Goal: Task Accomplishment & Management: Complete application form

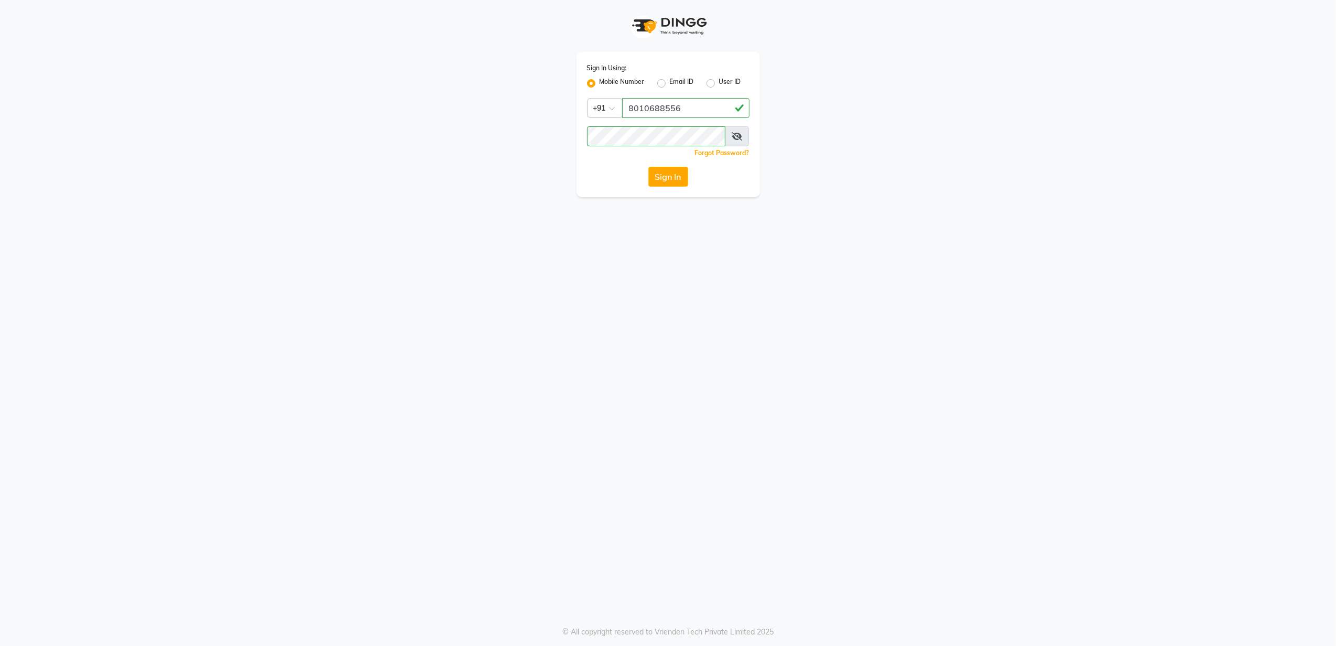
click at [663, 170] on button "Sign In" at bounding box center [668, 177] width 40 height 20
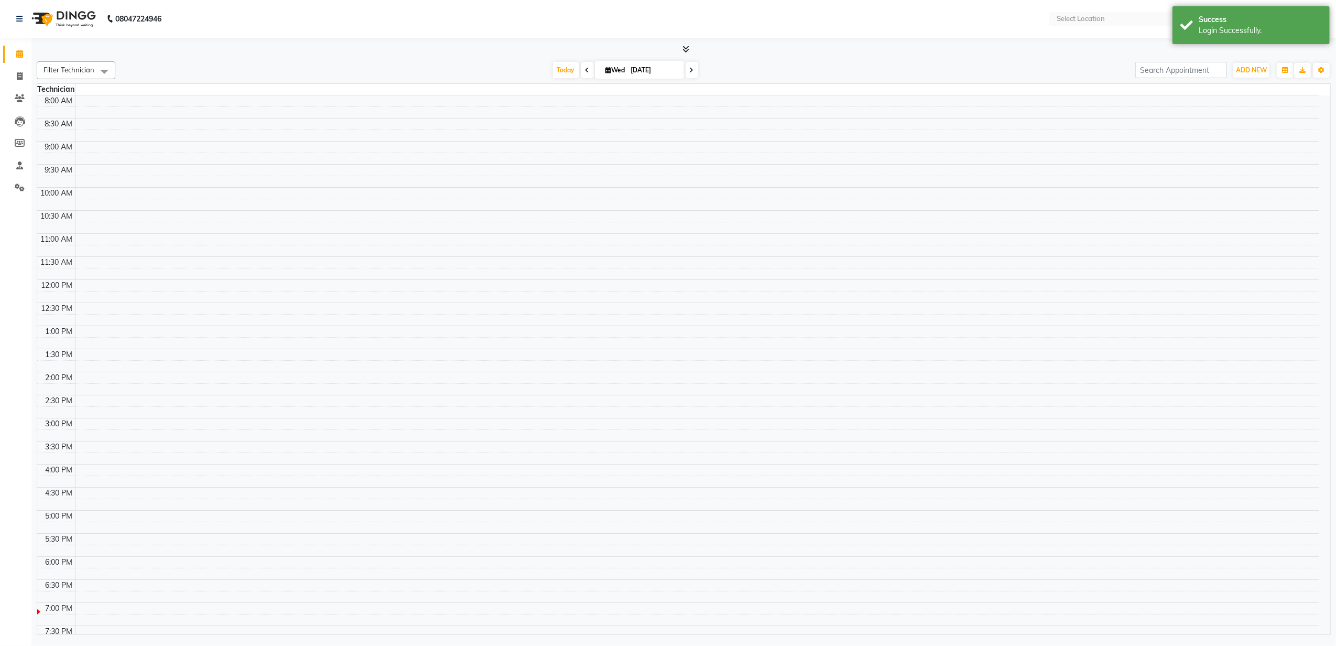
select select "en"
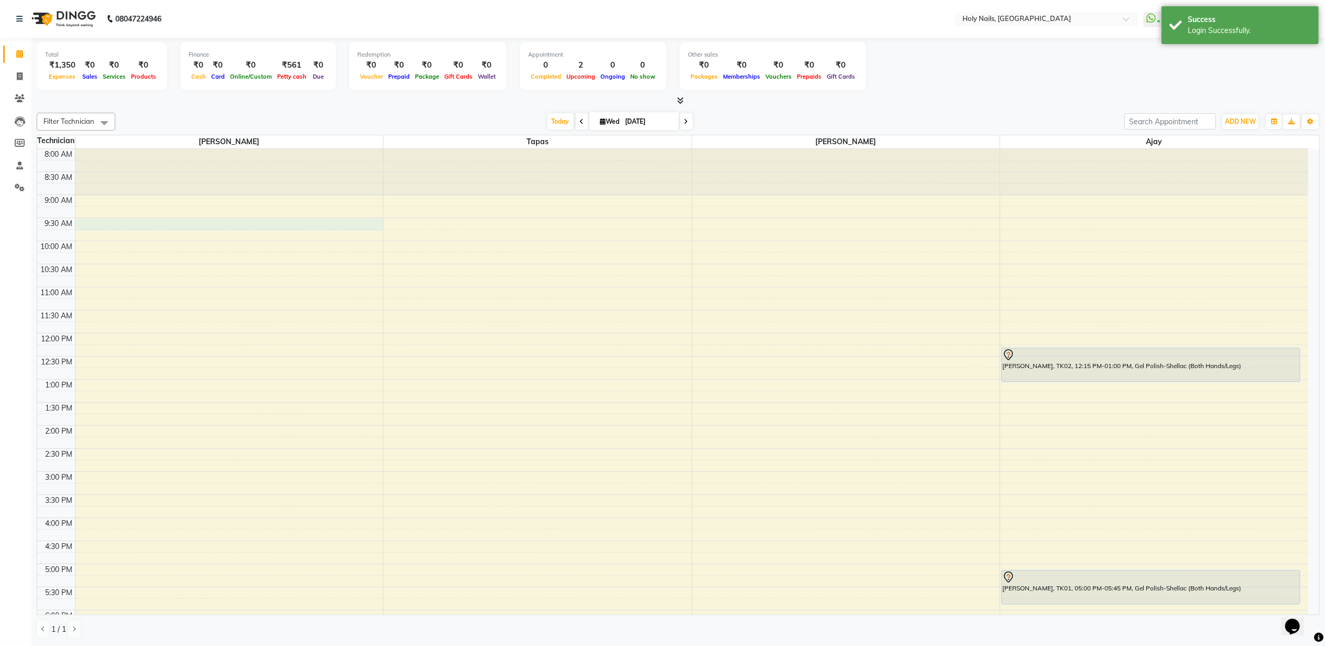
click at [188, 226] on div "8:00 AM 8:30 AM 9:00 AM 9:30 AM 10:00 AM 10:30 AM 11:00 AM 11:30 AM 12:00 PM 12…" at bounding box center [672, 448] width 1271 height 599
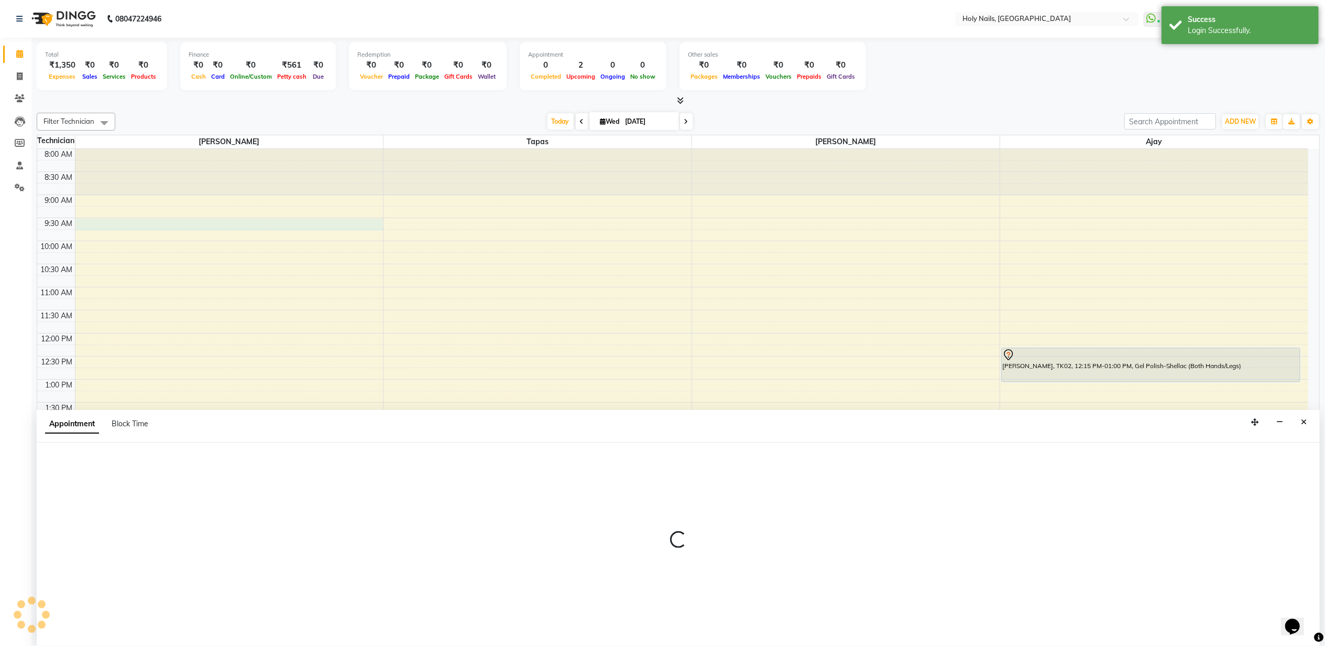
scroll to position [1, 0]
select select "43997"
select select "570"
select select "tentative"
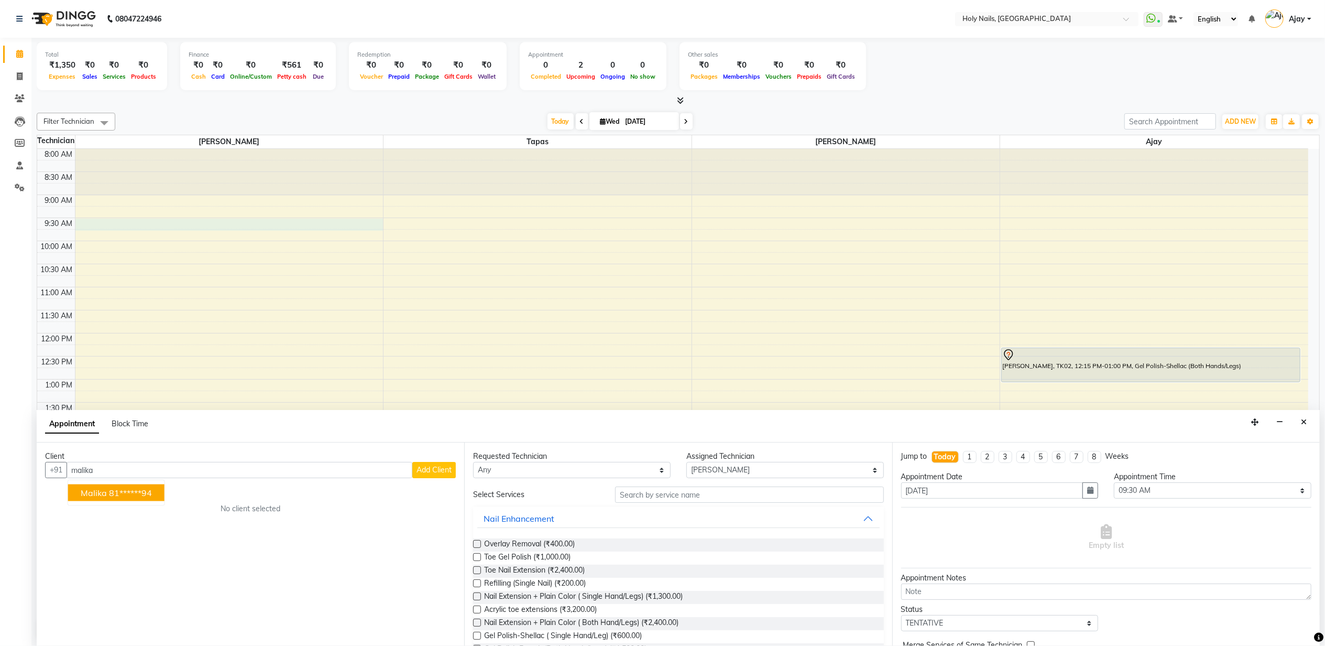
click at [140, 493] on ngb-highlight "81******94" at bounding box center [130, 492] width 43 height 10
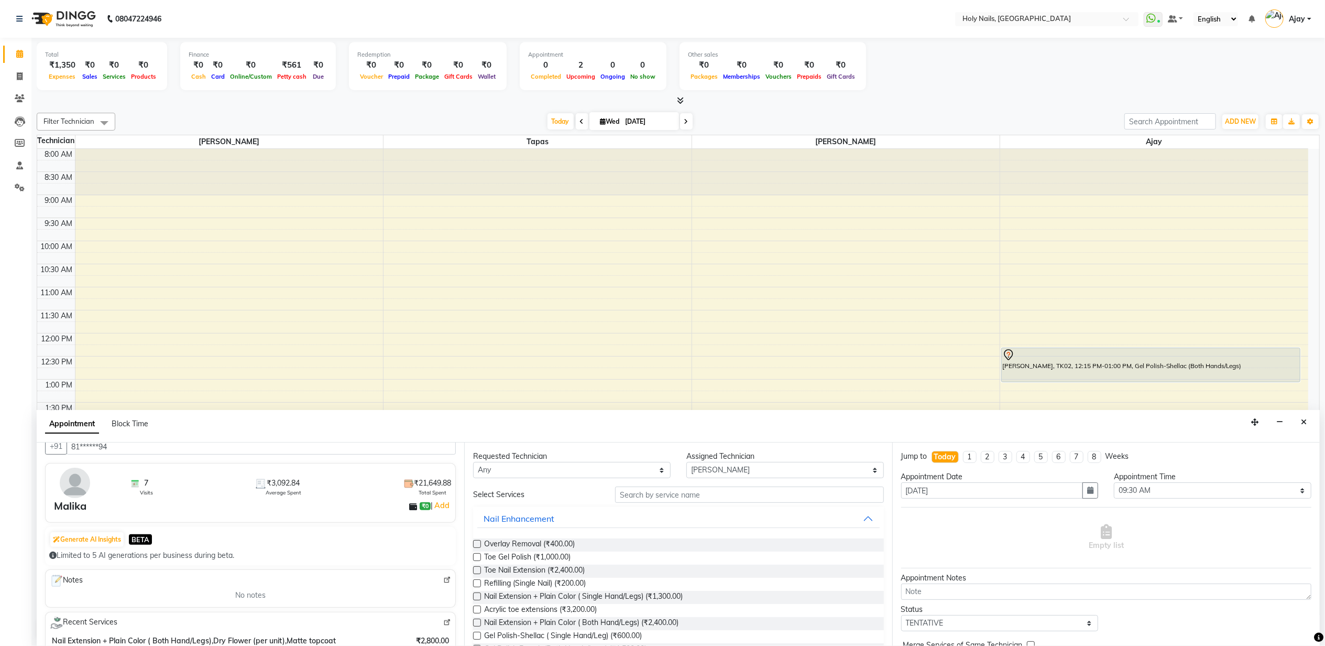
scroll to position [0, 0]
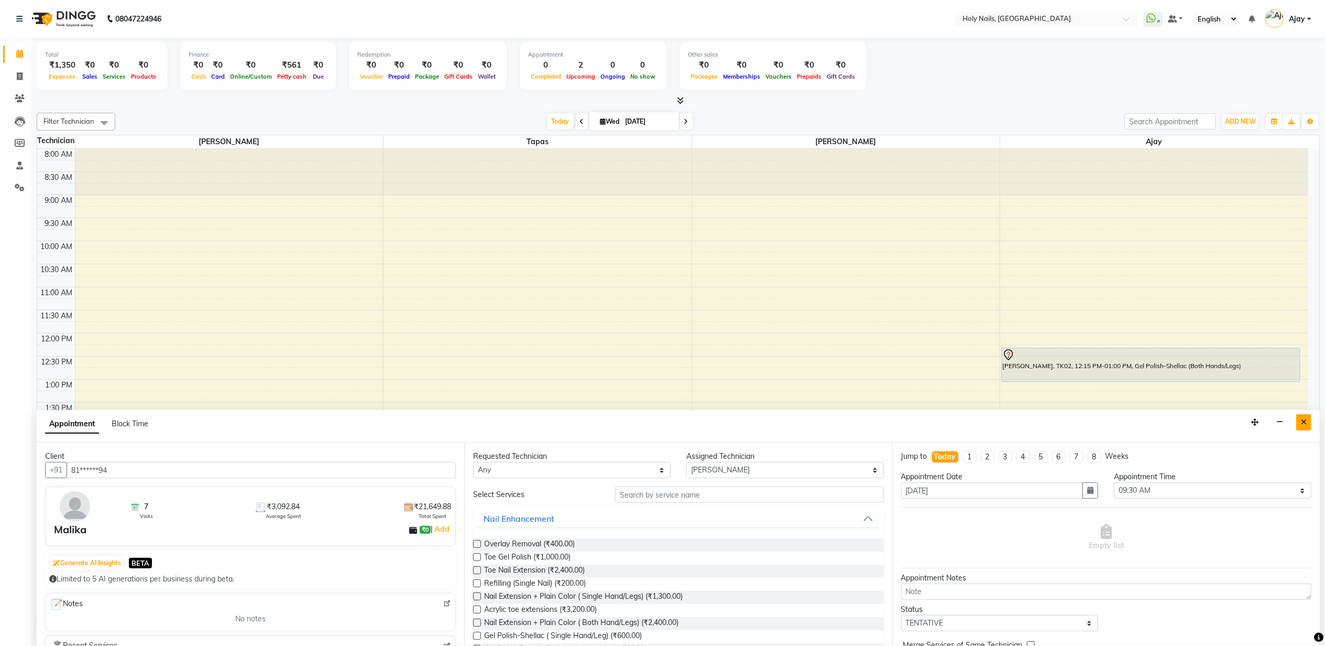
type input "81******94"
click at [1302, 421] on icon "Close" at bounding box center [1304, 421] width 6 height 7
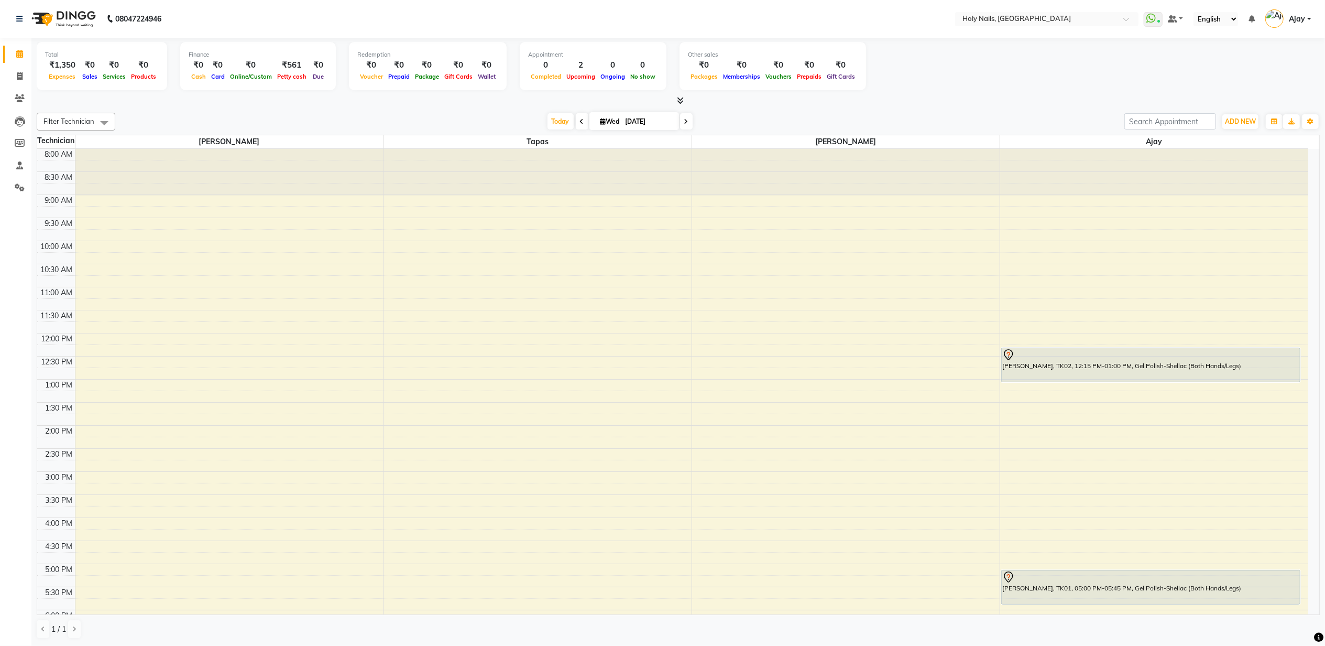
click at [227, 411] on div "8:00 AM 8:30 AM 9:00 AM 9:30 AM 10:00 AM 10:30 AM 11:00 AM 11:30 AM 12:00 PM 12…" at bounding box center [672, 448] width 1271 height 599
select select "43997"
select select "810"
select select "tentative"
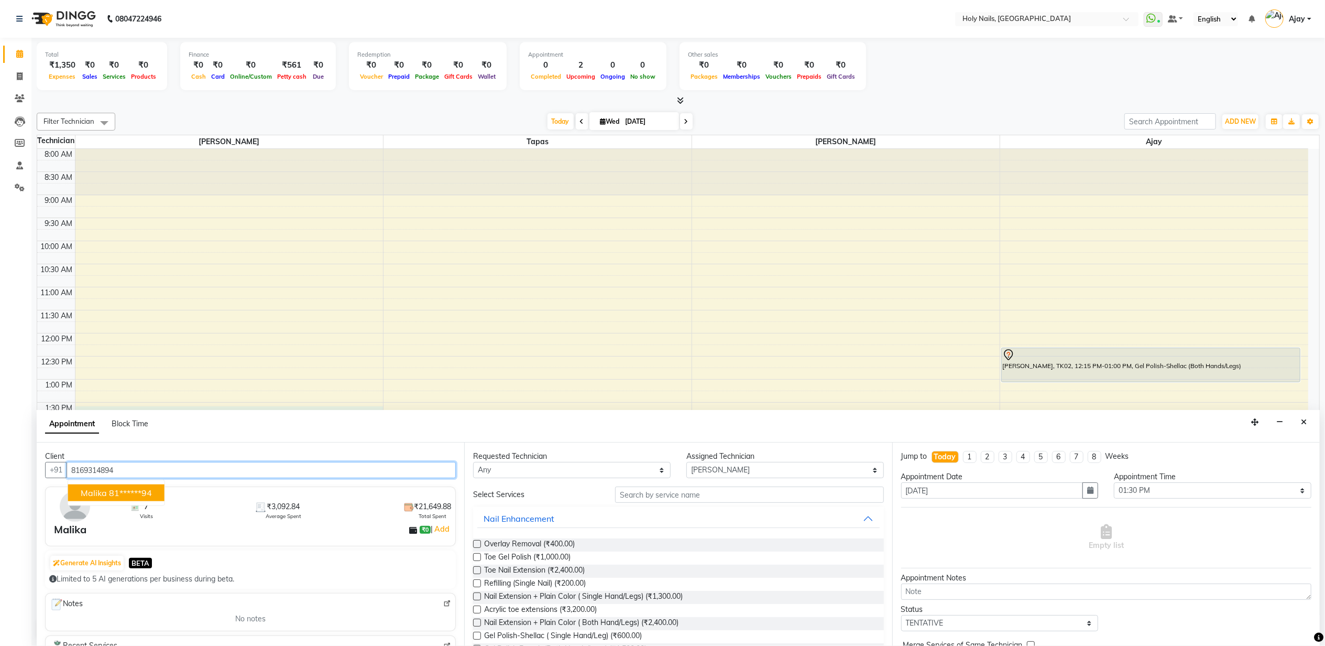
click at [86, 494] on span "Malika" at bounding box center [94, 492] width 26 height 10
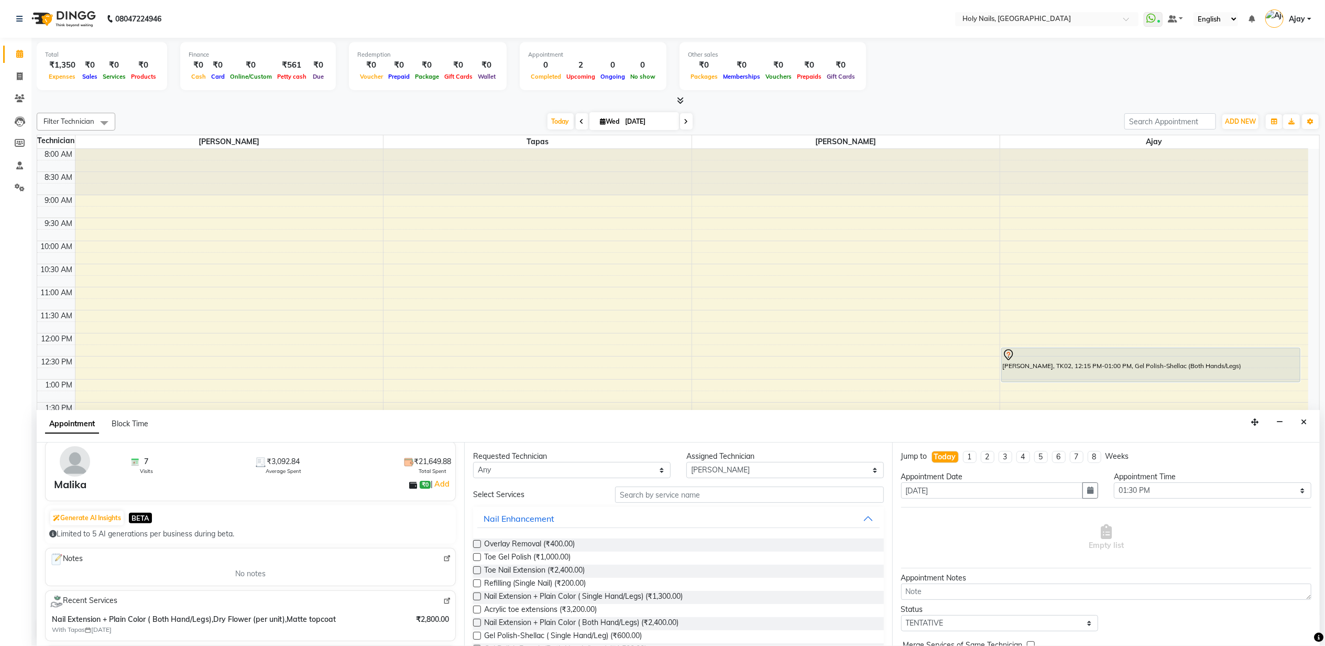
scroll to position [70, 0]
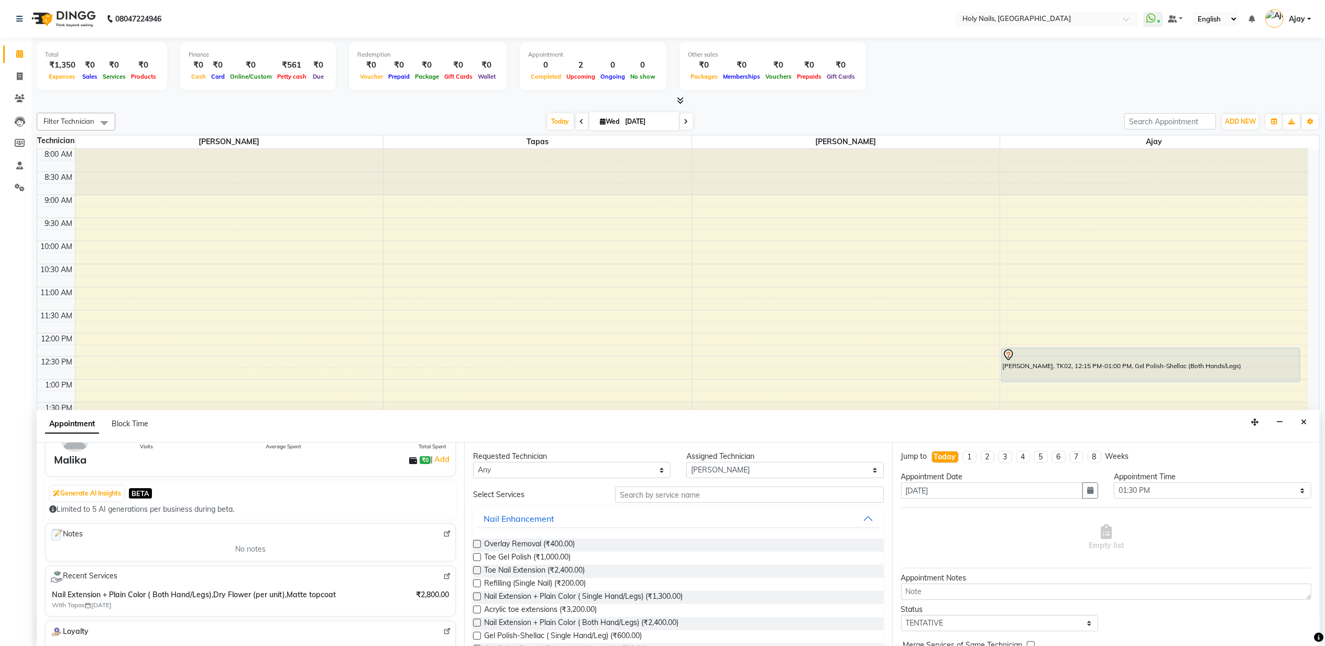
type input "81******94"
click at [443, 576] on img at bounding box center [447, 576] width 8 height 8
